Goal: Entertainment & Leisure: Consume media (video, audio)

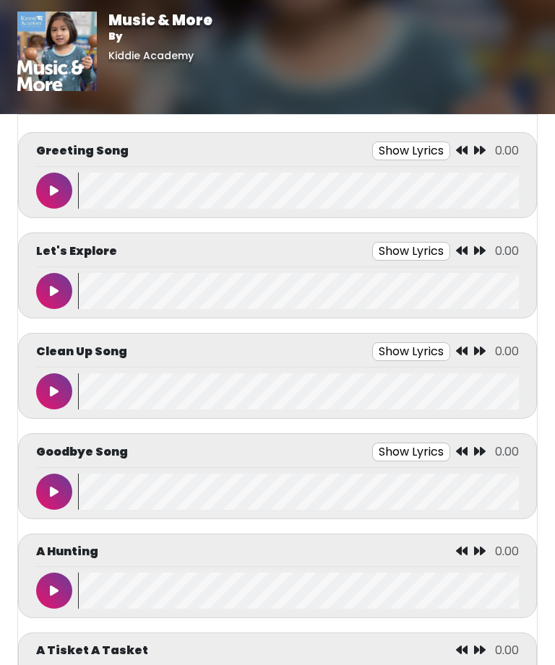
click at [43, 183] on button at bounding box center [54, 191] width 36 height 36
click at [61, 178] on button at bounding box center [54, 191] width 36 height 36
click at [445, 151] on icon at bounding box center [439, 150] width 12 height 12
click at [440, 147] on icon at bounding box center [439, 150] width 12 height 12
click at [58, 181] on button at bounding box center [54, 191] width 36 height 36
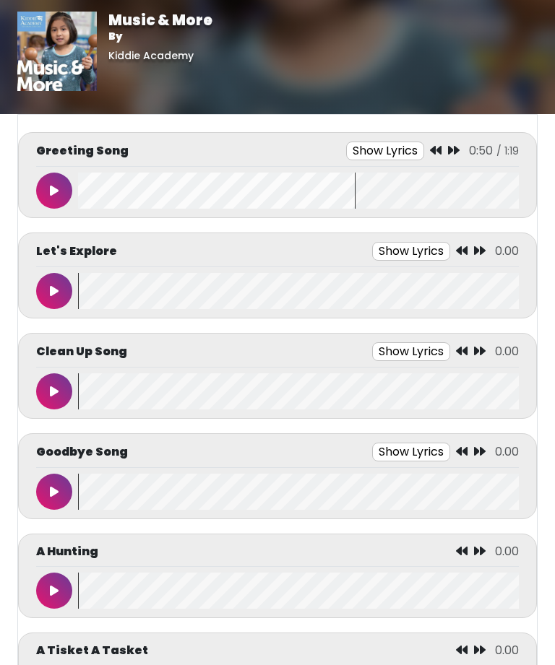
click at [441, 146] on icon at bounding box center [436, 150] width 12 height 12
click at [438, 148] on icon at bounding box center [436, 150] width 12 height 12
click at [59, 193] on button at bounding box center [54, 191] width 36 height 36
click at [431, 141] on div "Greeting Song Show Lyrics 0:48 / 1:19" at bounding box center [277, 175] width 519 height 86
click at [432, 155] on icon at bounding box center [435, 150] width 12 height 12
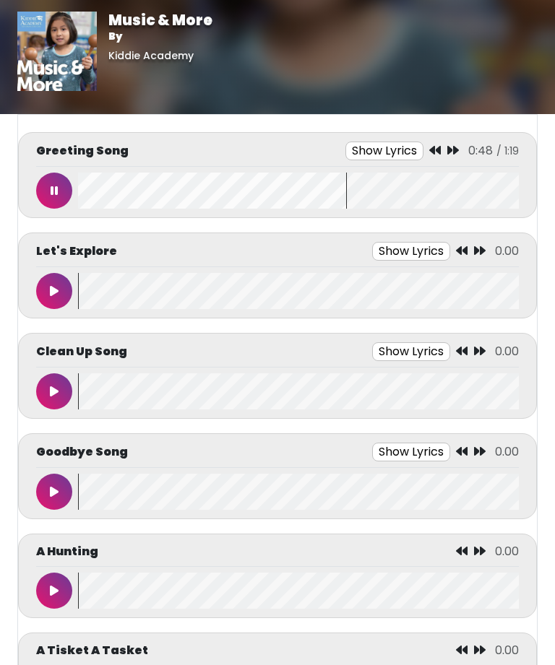
click at [423, 149] on button "Show Lyrics" at bounding box center [384, 151] width 78 height 19
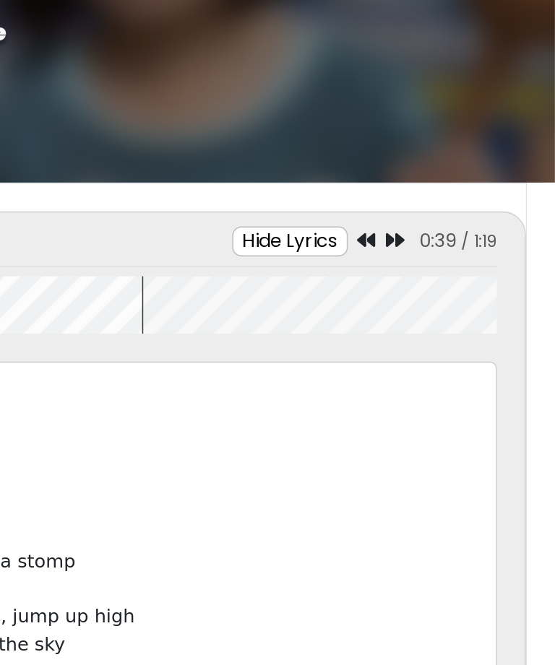
click at [353, 151] on button "Hide Lyrics" at bounding box center [389, 151] width 72 height 19
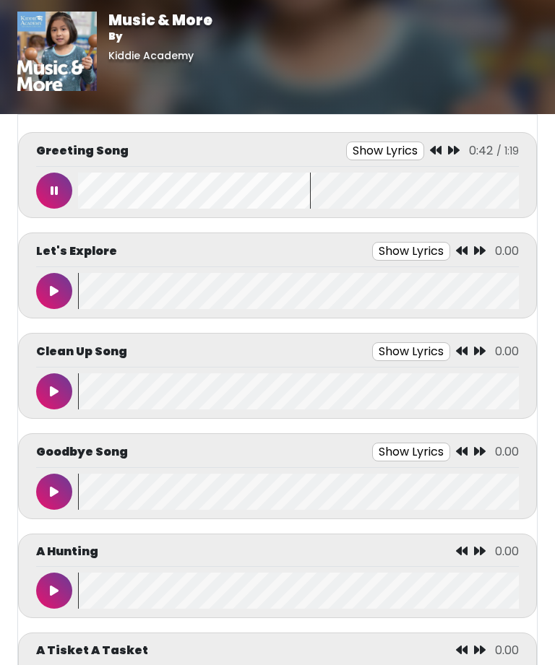
click at [437, 145] on icon at bounding box center [436, 150] width 12 height 12
click at [425, 150] on button "Show Lyrics" at bounding box center [386, 151] width 78 height 19
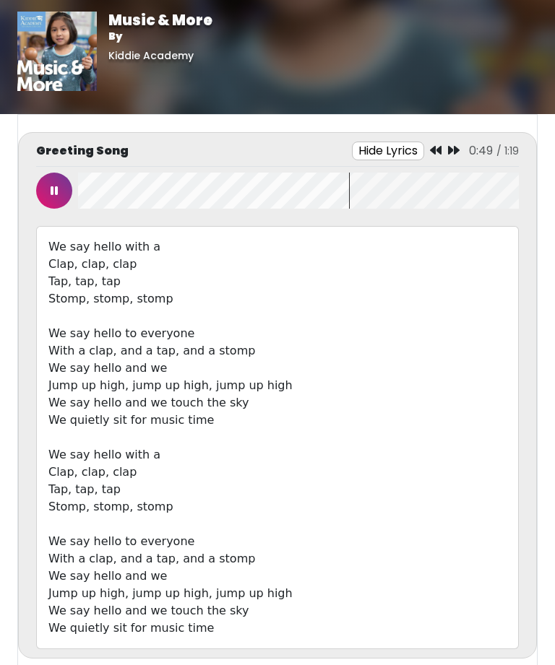
click at [449, 150] on icon at bounding box center [454, 150] width 12 height 12
click at [449, 146] on icon at bounding box center [455, 150] width 12 height 12
click at [444, 150] on icon at bounding box center [440, 150] width 12 height 12
click at [444, 148] on icon at bounding box center [439, 150] width 12 height 12
click at [441, 155] on icon at bounding box center [436, 150] width 12 height 12
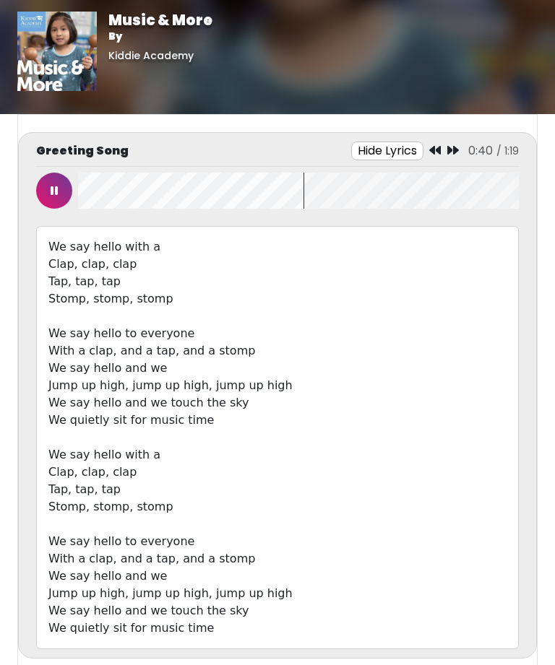
click at [440, 144] on icon at bounding box center [435, 150] width 12 height 12
click at [441, 152] on icon at bounding box center [440, 150] width 12 height 12
click at [445, 144] on icon at bounding box center [440, 150] width 12 height 12
click at [449, 152] on icon at bounding box center [443, 150] width 12 height 12
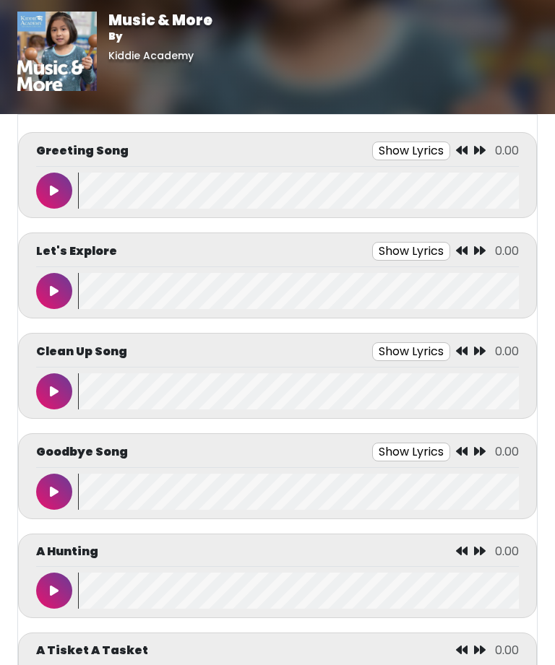
click at [59, 288] on button at bounding box center [54, 291] width 36 height 36
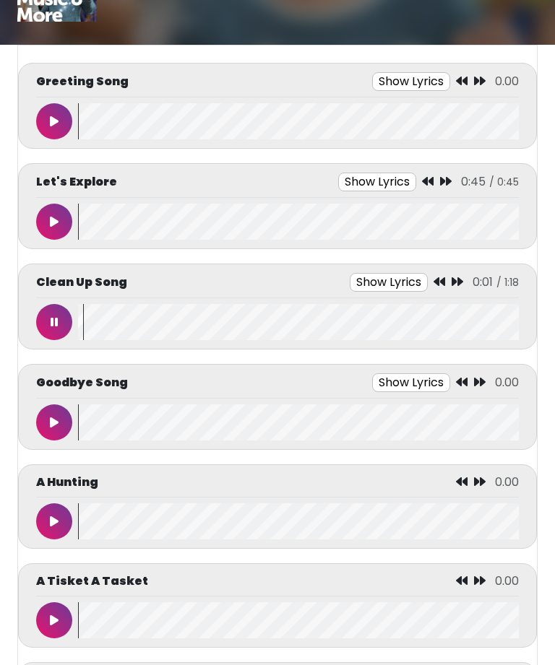
scroll to position [119, 0]
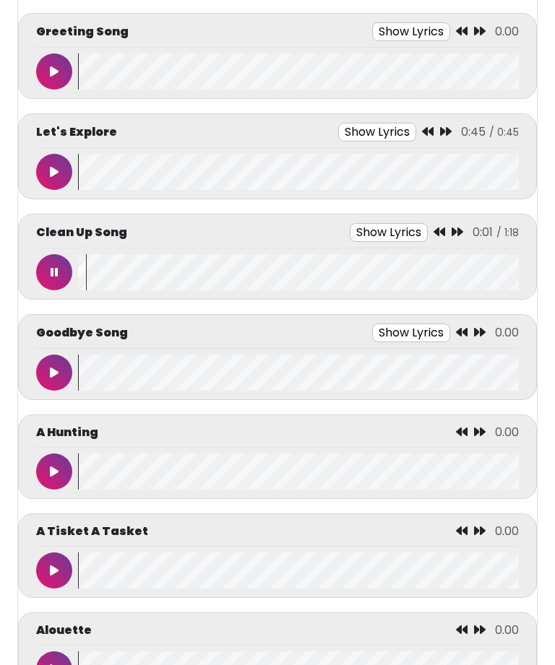
click at [69, 261] on button at bounding box center [54, 272] width 36 height 36
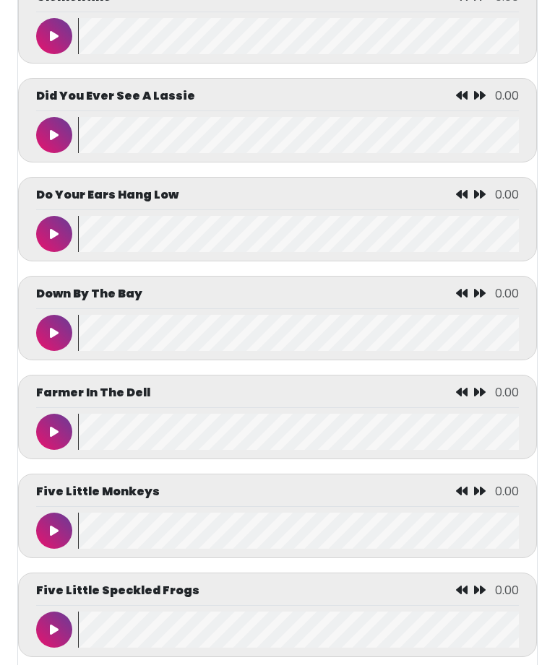
scroll to position [2067, 0]
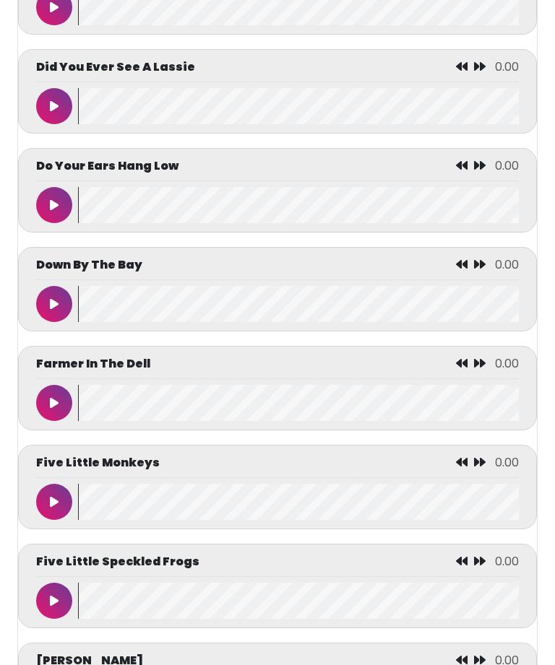
click at [62, 323] on button at bounding box center [54, 305] width 36 height 36
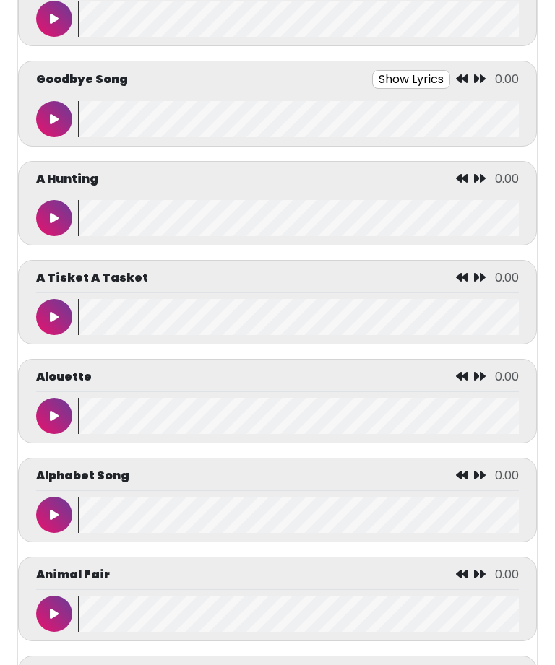
scroll to position [0, 0]
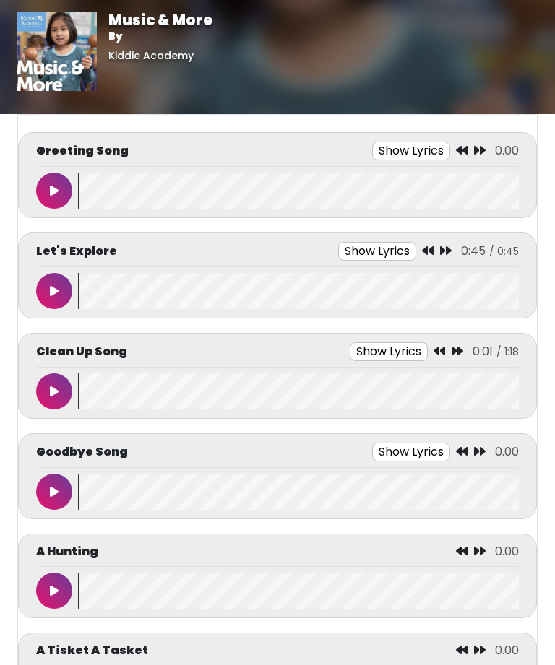
click at [50, 388] on icon at bounding box center [54, 392] width 9 height 12
click at [59, 475] on button at bounding box center [54, 492] width 36 height 36
